Goal: Task Accomplishment & Management: Manage account settings

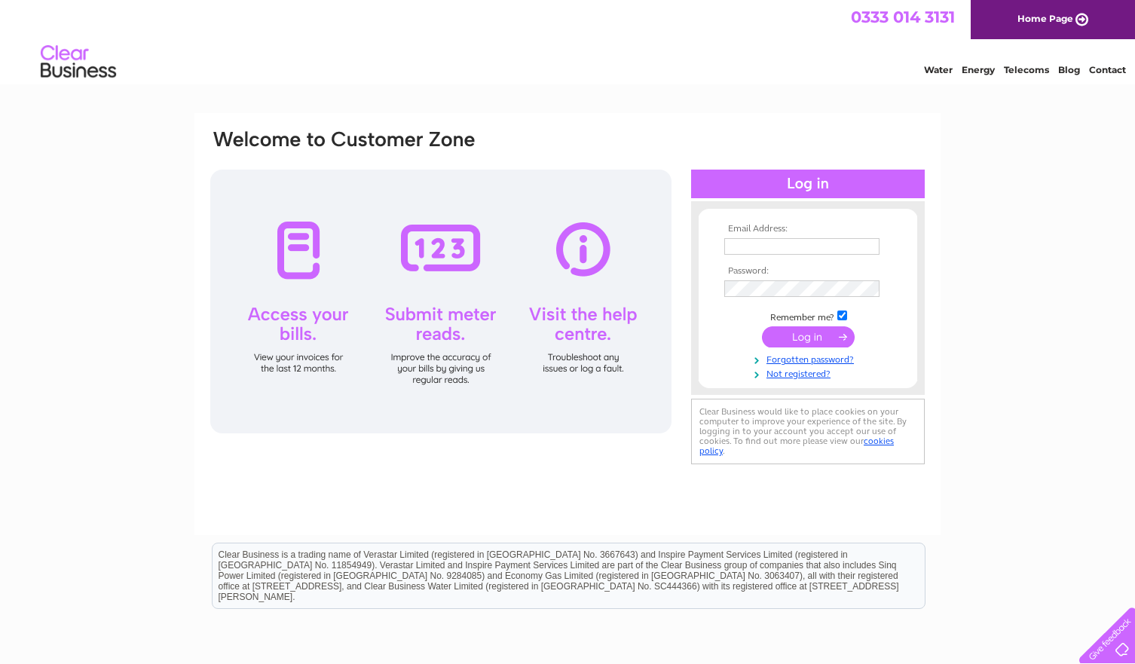
click at [795, 241] on input "text" at bounding box center [802, 246] width 155 height 17
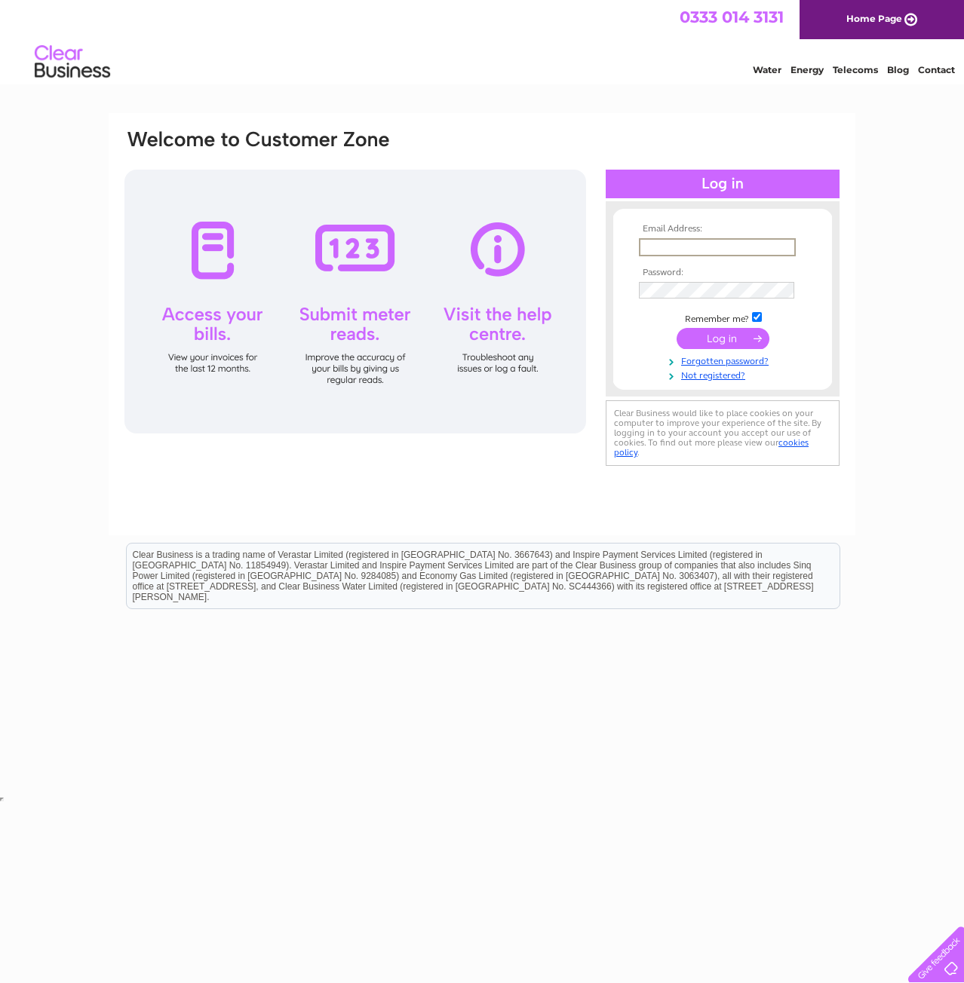
click at [722, 247] on input "text" at bounding box center [717, 247] width 157 height 18
type input "n"
type input "Neal.Jamieson@ediston.com"
click at [676, 328] on input "submit" at bounding box center [722, 338] width 93 height 21
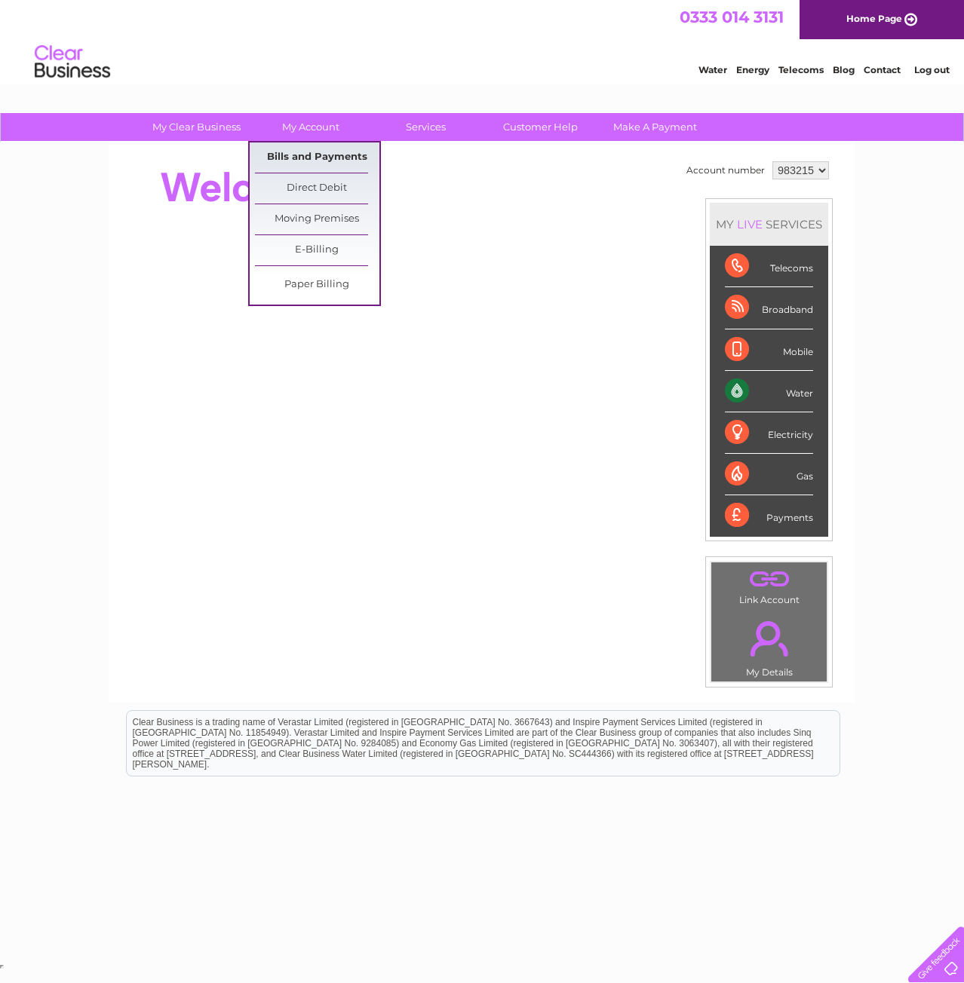
click at [338, 161] on link "Bills and Payments" at bounding box center [317, 157] width 124 height 30
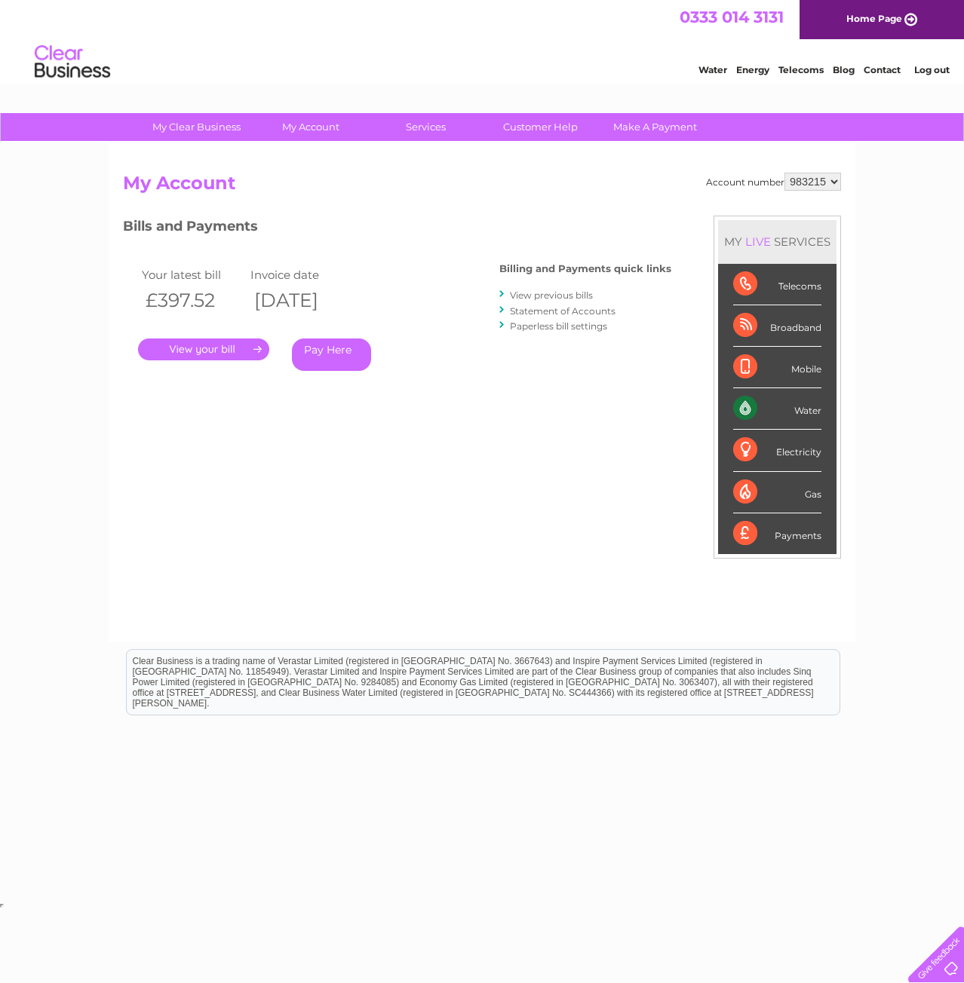
click at [217, 350] on link "." at bounding box center [203, 350] width 131 height 22
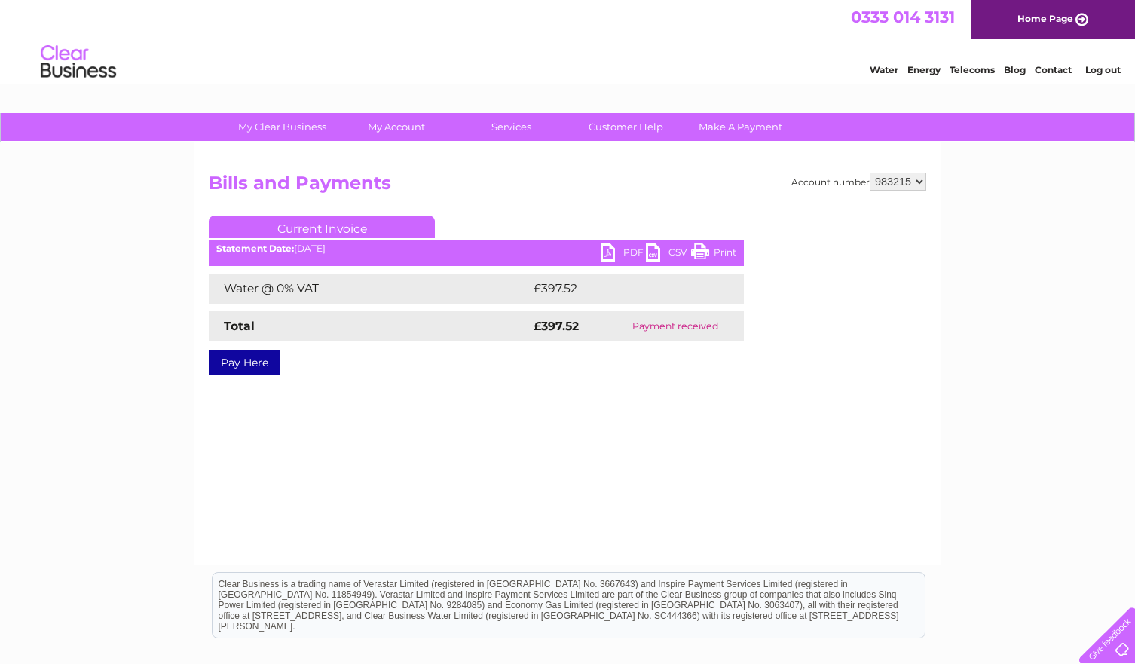
click at [617, 253] on link "PDF" at bounding box center [623, 255] width 45 height 22
drag, startPoint x: 1059, startPoint y: 195, endPoint x: 1068, endPoint y: 170, distance: 27.2
click at [963, 195] on div "My Clear Business Login Details My Details My Preferences Link Account My Accou…" at bounding box center [567, 467] width 1135 height 709
click at [963, 73] on link "Log out" at bounding box center [1103, 69] width 35 height 11
